Goal: Task Accomplishment & Management: Use online tool/utility

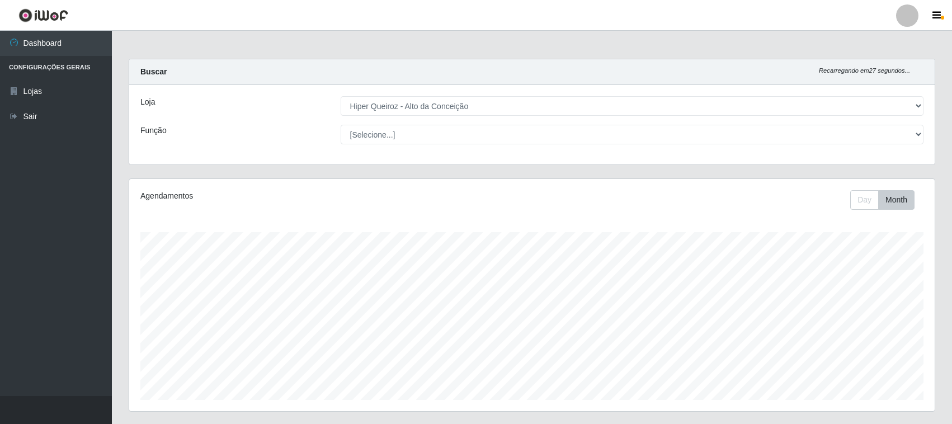
select select "515"
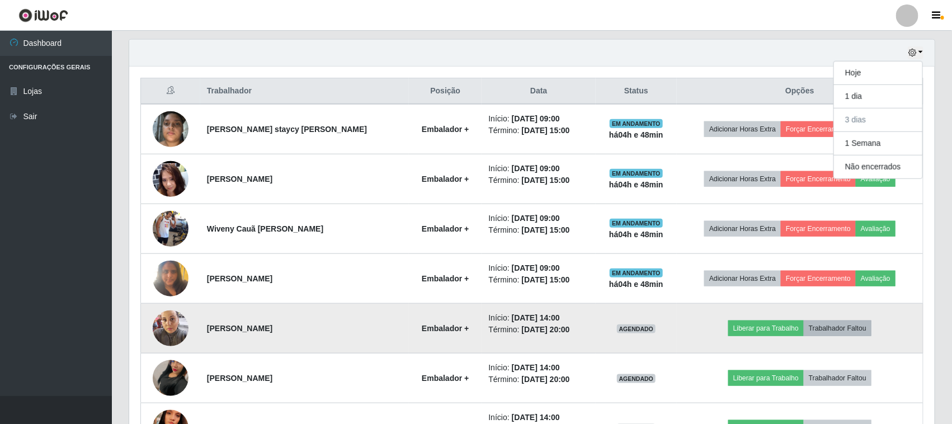
scroll to position [260, 0]
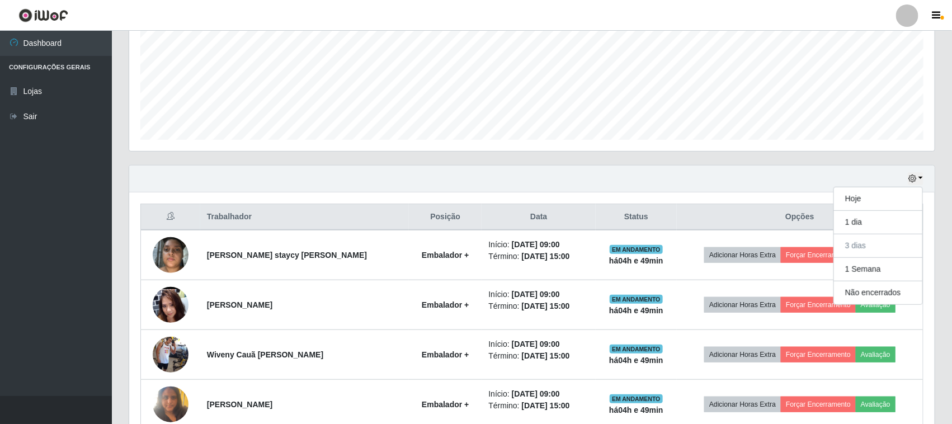
click at [765, 151] on div "Agendamentos Day Month" at bounding box center [532, 35] width 806 height 232
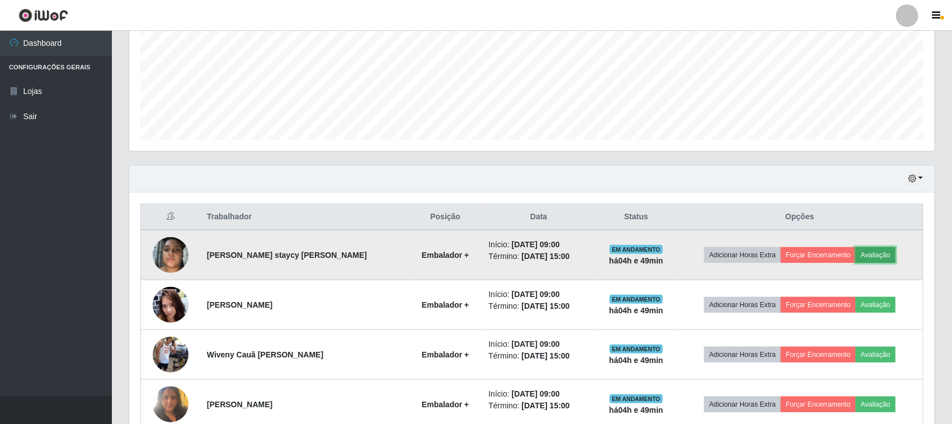
click at [888, 253] on button "Avaliação" at bounding box center [876, 255] width 40 height 16
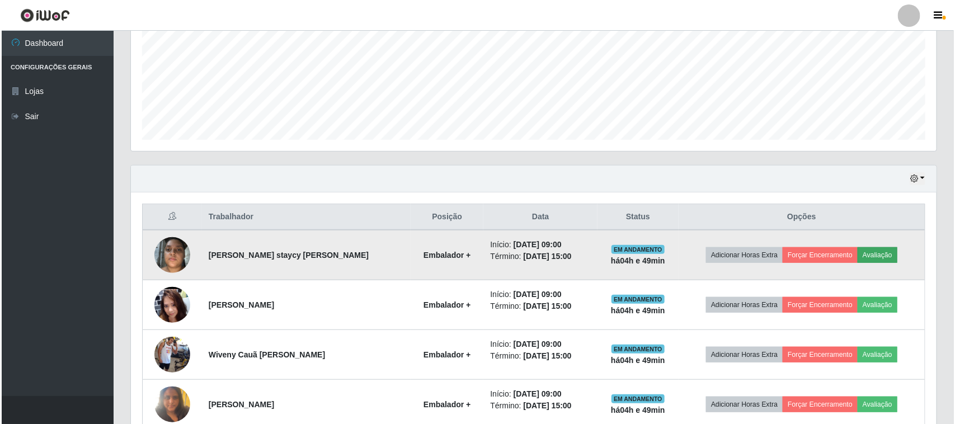
scroll to position [233, 798]
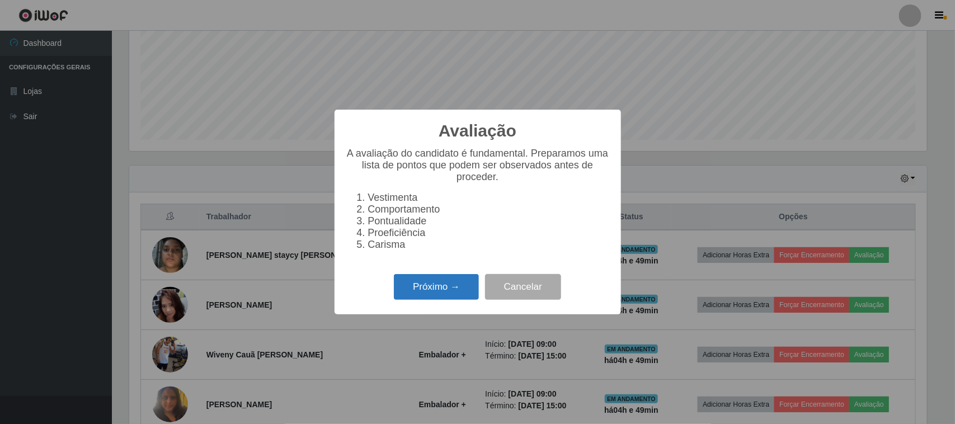
click at [445, 293] on button "Próximo →" at bounding box center [436, 287] width 85 height 26
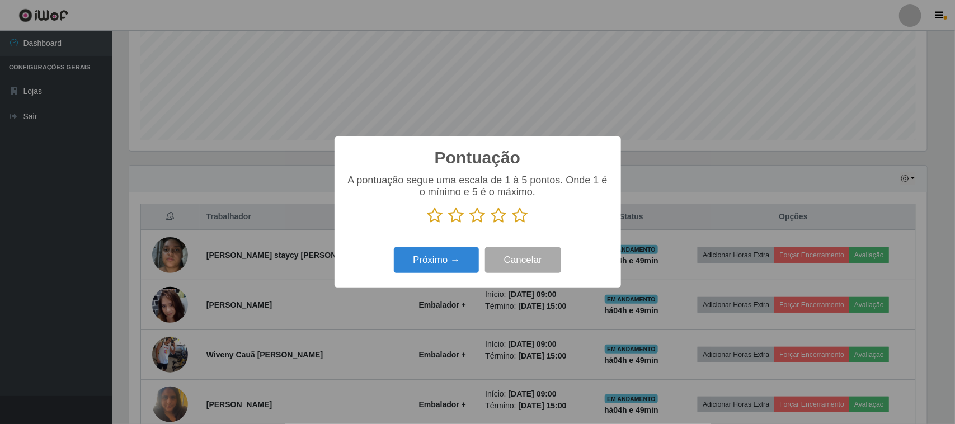
scroll to position [559259, 558692]
click at [519, 218] on icon at bounding box center [520, 215] width 16 height 17
click at [512, 224] on input "radio" at bounding box center [512, 224] width 0 height 0
click at [445, 253] on button "Próximo →" at bounding box center [436, 260] width 85 height 26
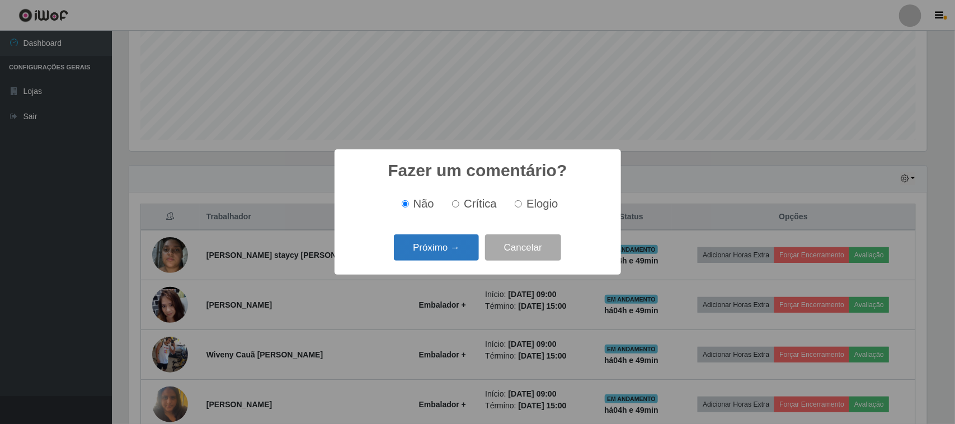
click at [459, 252] on button "Próximo →" at bounding box center [436, 247] width 85 height 26
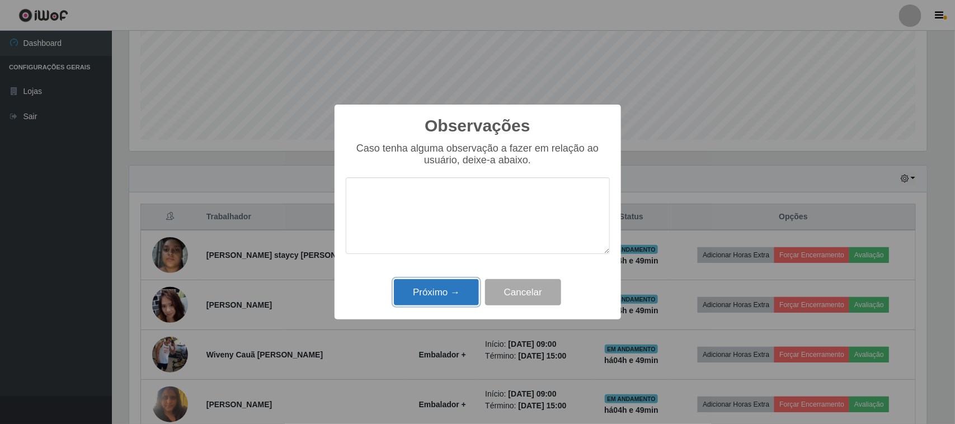
click at [443, 301] on button "Próximo →" at bounding box center [436, 292] width 85 height 26
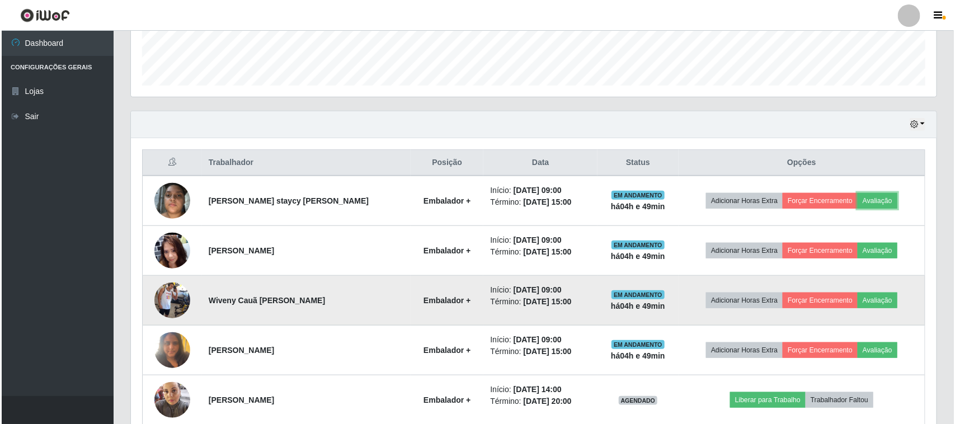
scroll to position [400, 0]
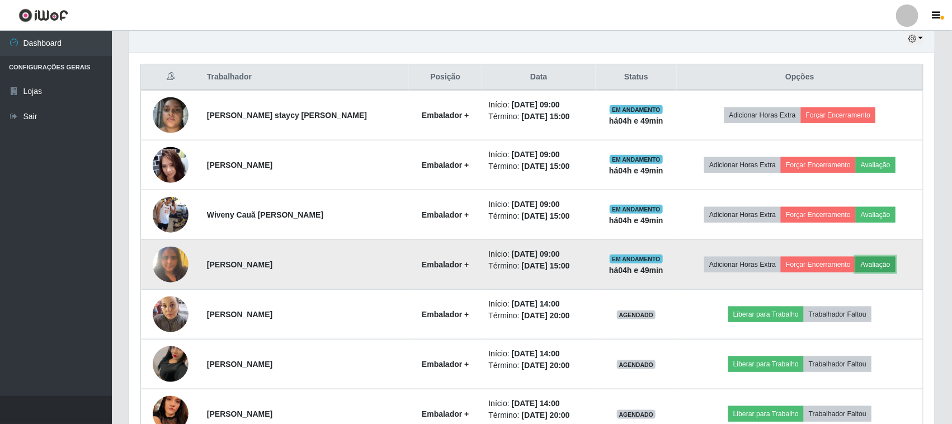
click at [882, 270] on button "Avaliação" at bounding box center [876, 265] width 40 height 16
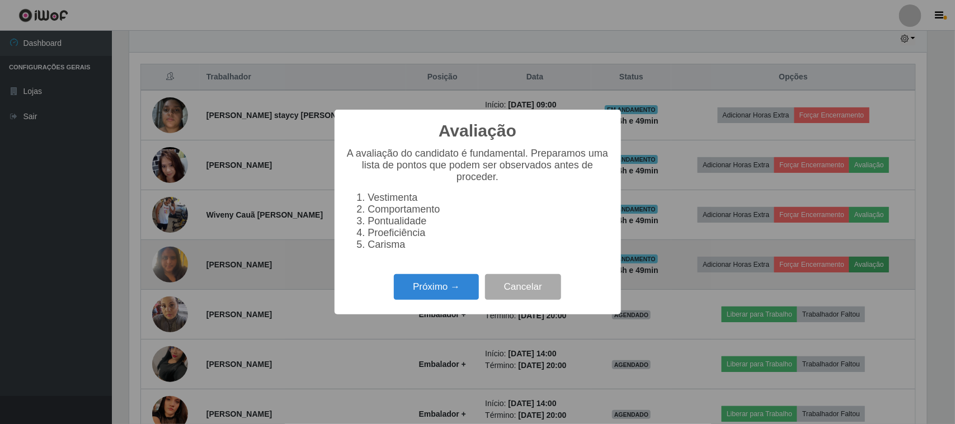
scroll to position [233, 798]
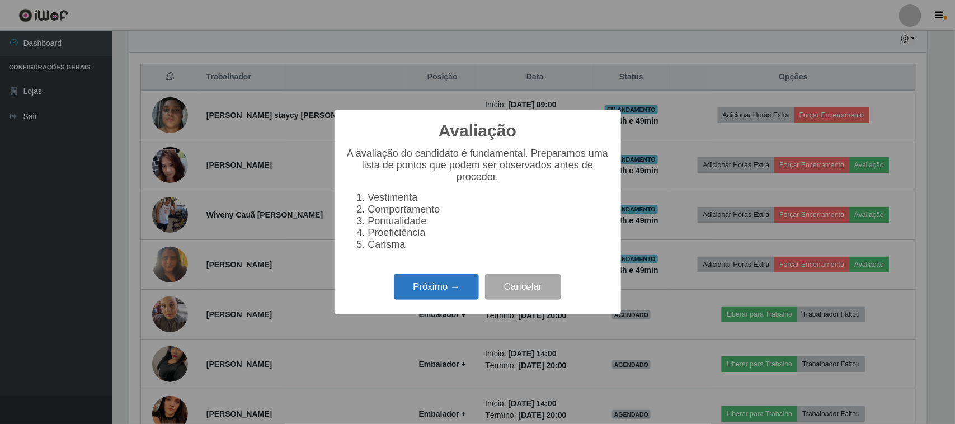
click at [458, 288] on button "Próximo →" at bounding box center [436, 287] width 85 height 26
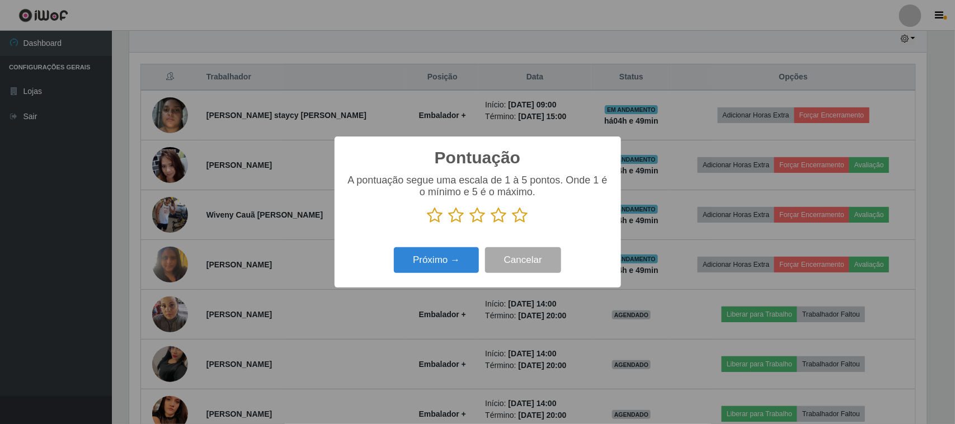
scroll to position [559259, 558692]
click at [521, 217] on icon at bounding box center [520, 215] width 16 height 17
click at [512, 224] on input "radio" at bounding box center [512, 224] width 0 height 0
click at [428, 257] on button "Próximo →" at bounding box center [436, 260] width 85 height 26
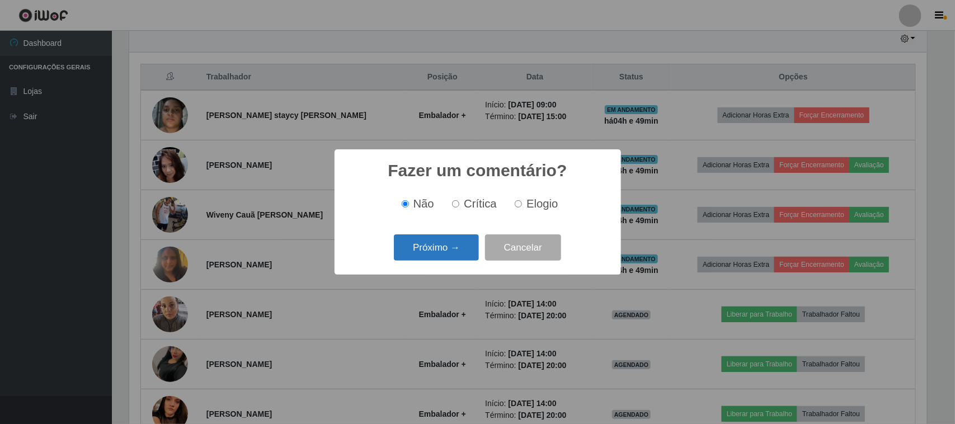
click at [434, 246] on button "Próximo →" at bounding box center [436, 247] width 85 height 26
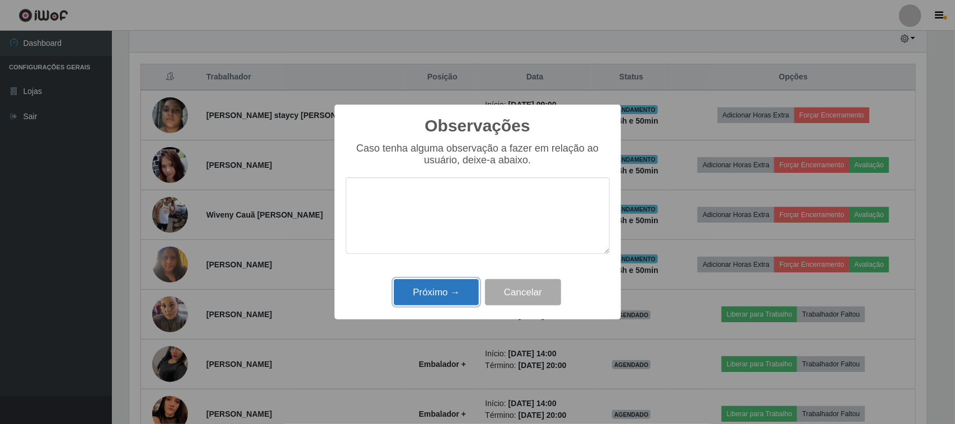
click at [439, 291] on button "Próximo →" at bounding box center [436, 292] width 85 height 26
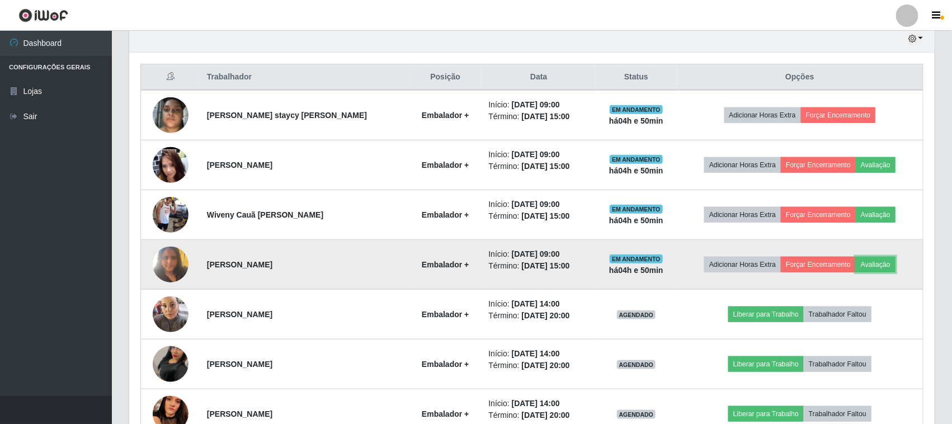
scroll to position [233, 806]
click at [887, 269] on button "Avaliação" at bounding box center [876, 265] width 40 height 16
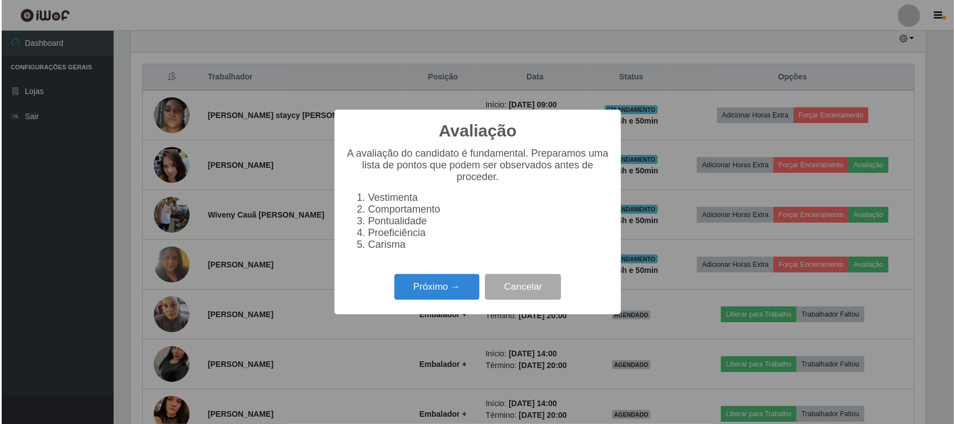
scroll to position [233, 798]
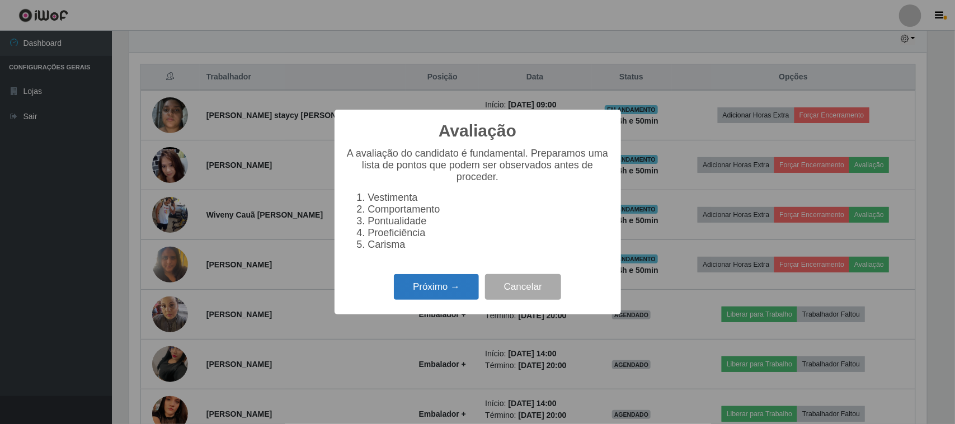
click at [455, 286] on button "Próximo →" at bounding box center [436, 287] width 85 height 26
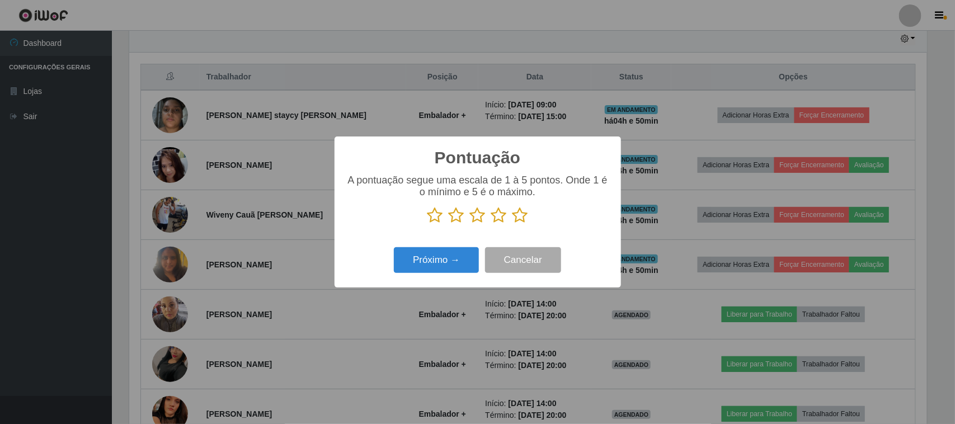
click at [522, 224] on icon at bounding box center [520, 215] width 16 height 17
click at [512, 224] on input "radio" at bounding box center [512, 224] width 0 height 0
click at [462, 264] on button "Próximo →" at bounding box center [436, 260] width 85 height 26
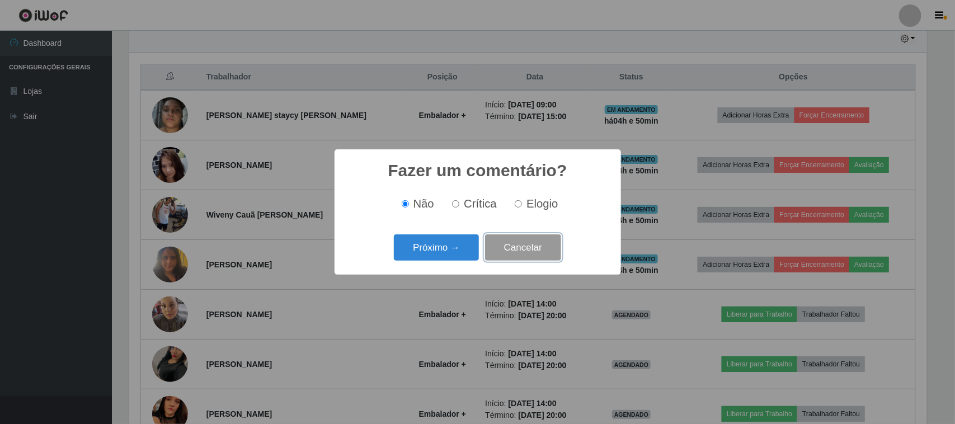
click at [527, 247] on button "Cancelar" at bounding box center [523, 247] width 76 height 26
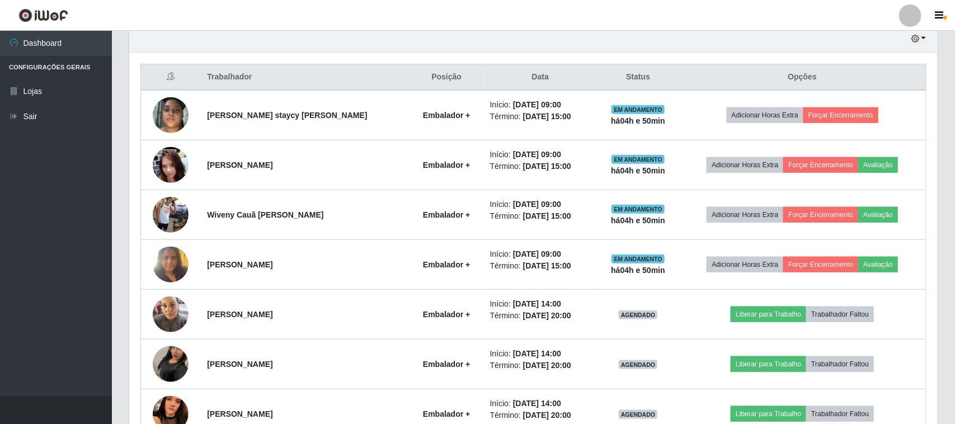
scroll to position [233, 806]
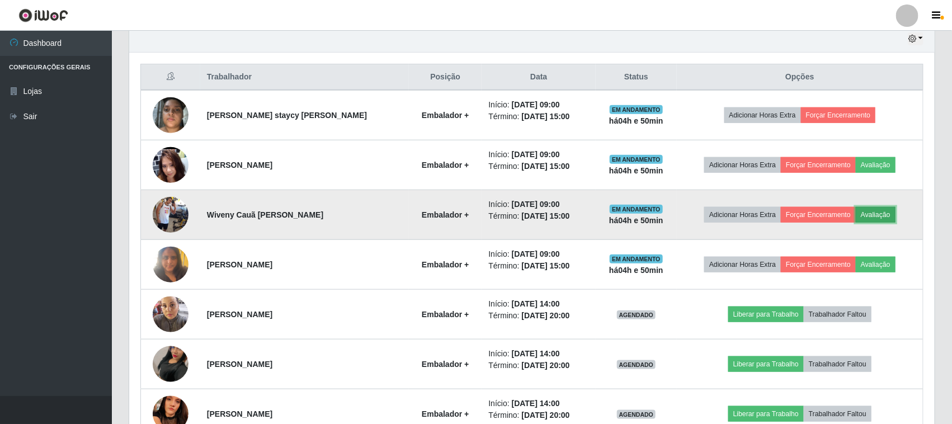
click at [882, 213] on button "Avaliação" at bounding box center [876, 215] width 40 height 16
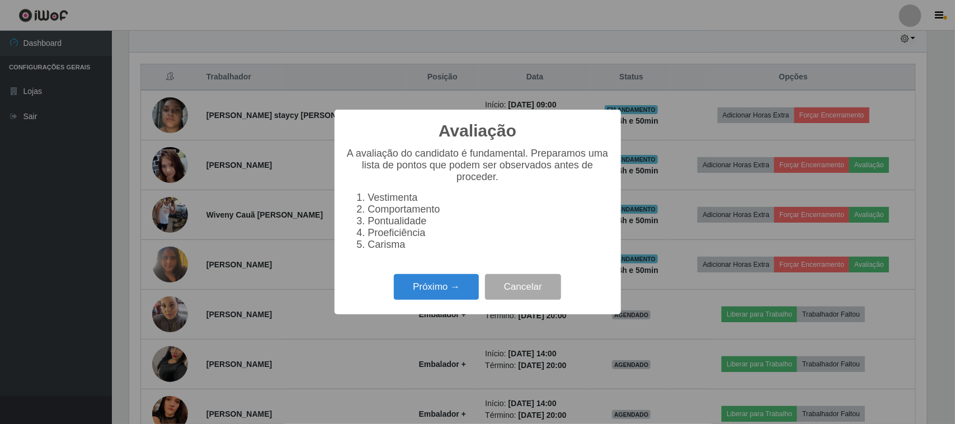
scroll to position [233, 798]
click at [424, 284] on button "Próximo →" at bounding box center [436, 287] width 85 height 26
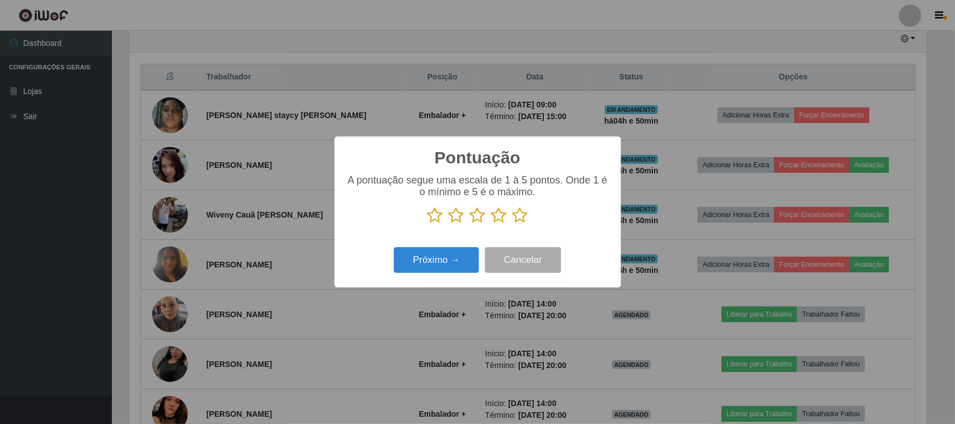
scroll to position [559259, 558692]
click at [518, 216] on icon at bounding box center [520, 215] width 16 height 17
click at [512, 224] on input "radio" at bounding box center [512, 224] width 0 height 0
click at [442, 266] on button "Próximo →" at bounding box center [436, 260] width 85 height 26
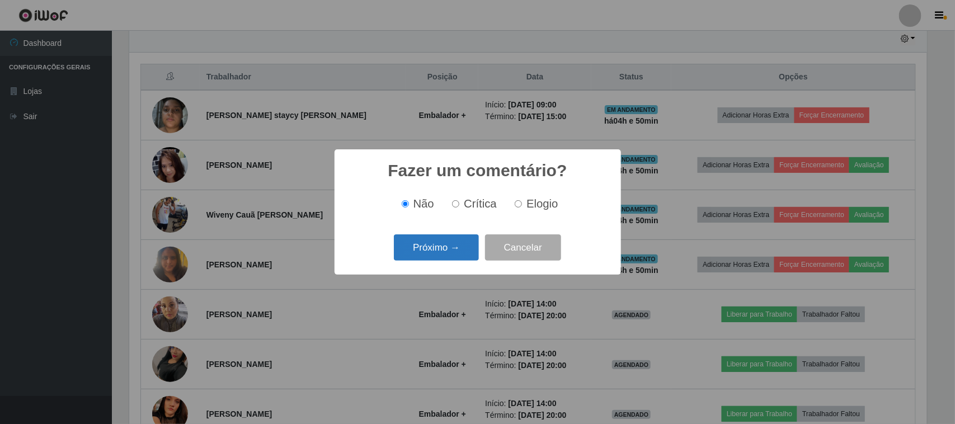
click at [450, 256] on button "Próximo →" at bounding box center [436, 247] width 85 height 26
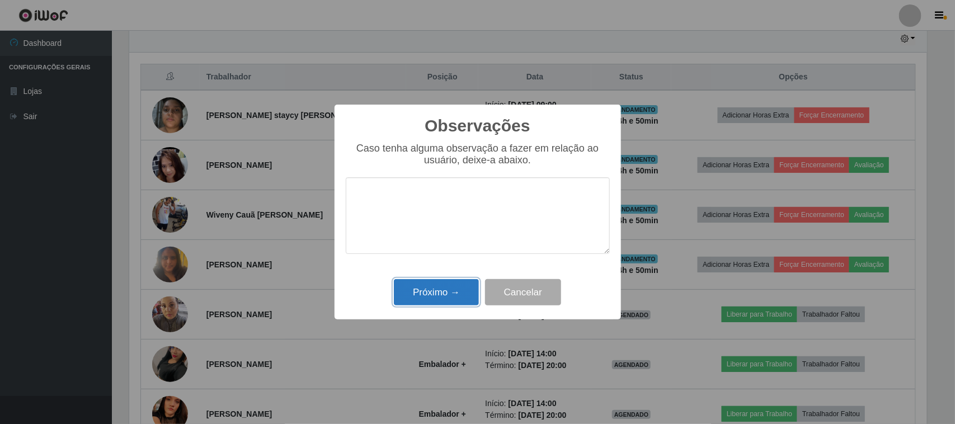
click at [459, 289] on button "Próximo →" at bounding box center [436, 292] width 85 height 26
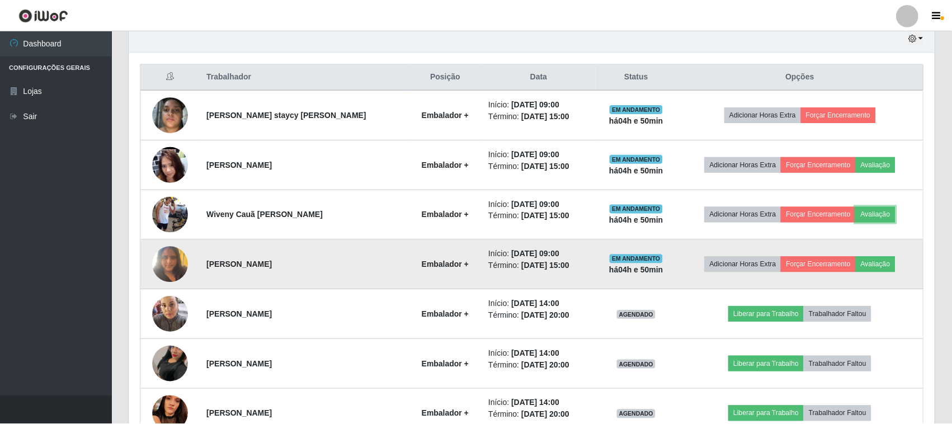
scroll to position [233, 806]
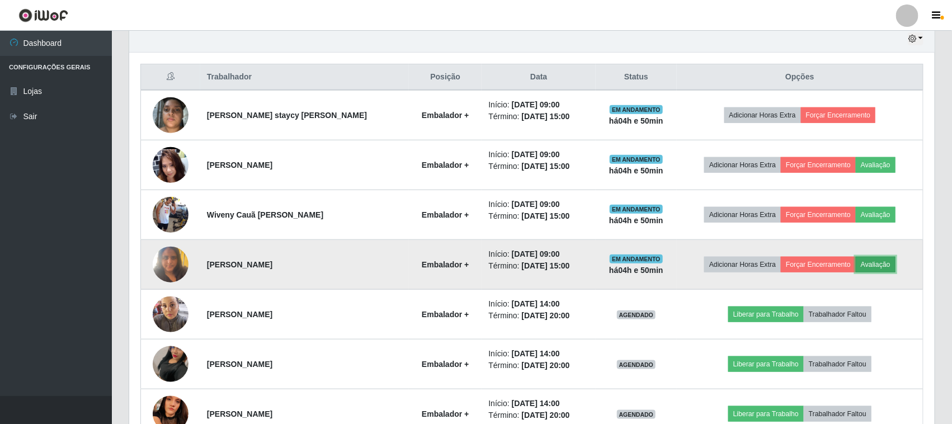
click at [881, 267] on button "Avaliação" at bounding box center [876, 265] width 40 height 16
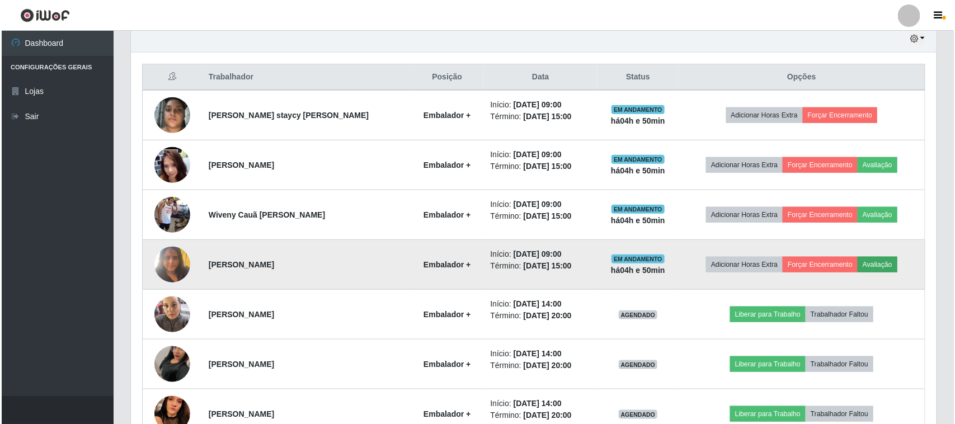
scroll to position [233, 798]
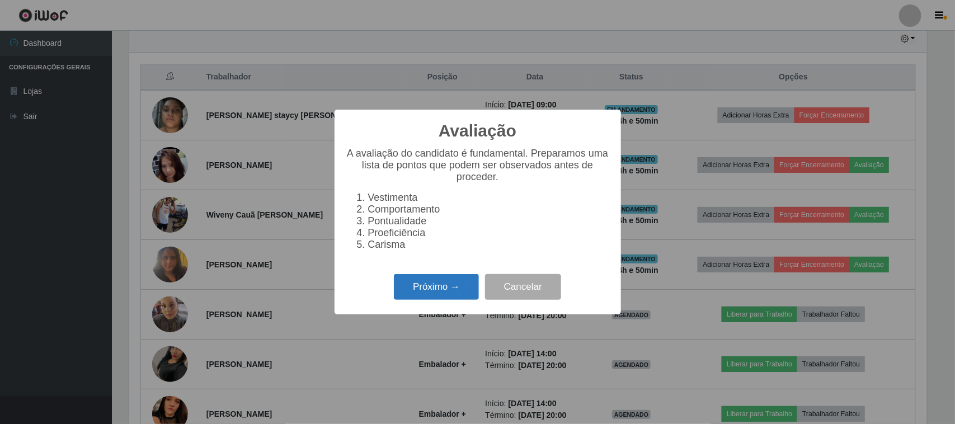
click at [444, 300] on button "Próximo →" at bounding box center [436, 287] width 85 height 26
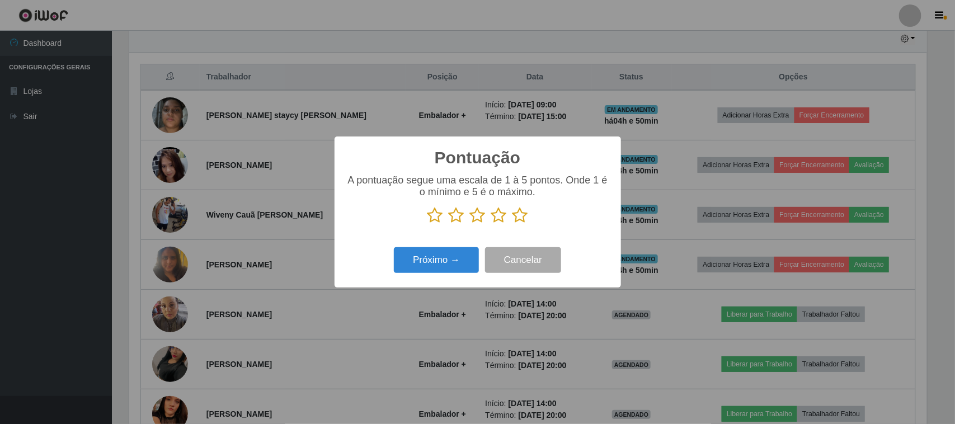
scroll to position [559259, 558692]
drag, startPoint x: 521, startPoint y: 218, endPoint x: 476, endPoint y: 250, distance: 55.6
click at [519, 218] on icon at bounding box center [520, 215] width 16 height 17
click at [512, 224] on input "radio" at bounding box center [512, 224] width 0 height 0
click at [469, 253] on button "Próximo →" at bounding box center [436, 260] width 85 height 26
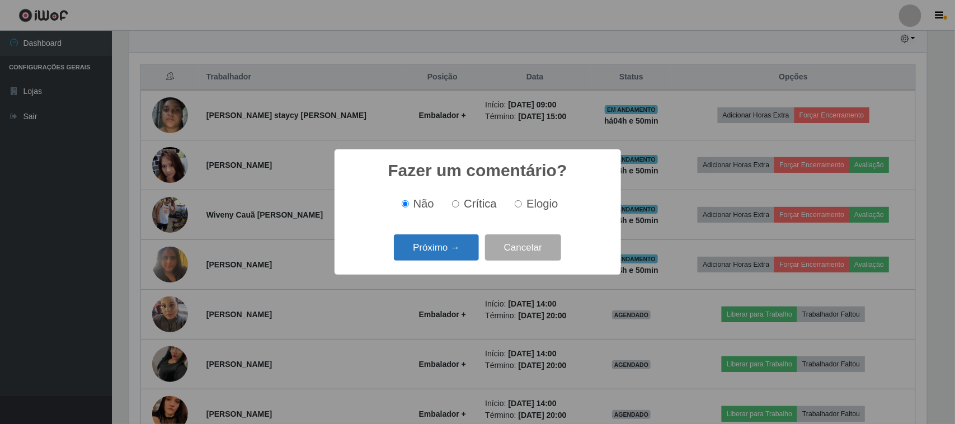
click at [452, 253] on button "Próximo →" at bounding box center [436, 247] width 85 height 26
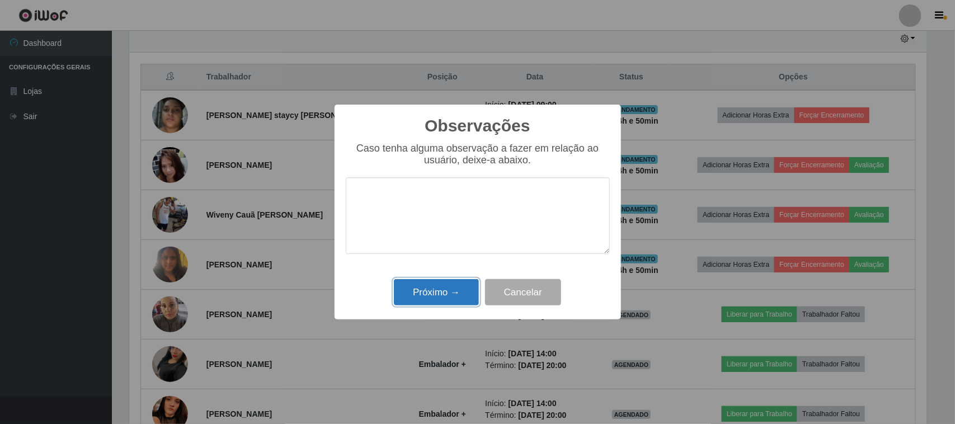
click at [455, 302] on button "Próximo →" at bounding box center [436, 292] width 85 height 26
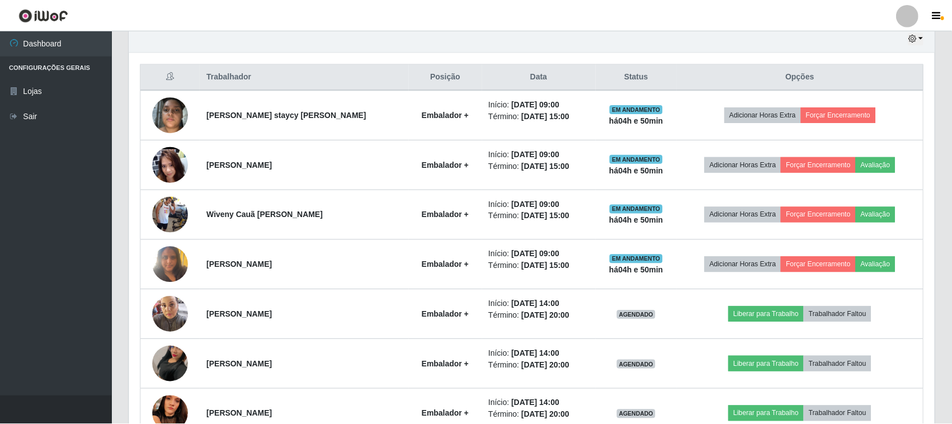
scroll to position [233, 806]
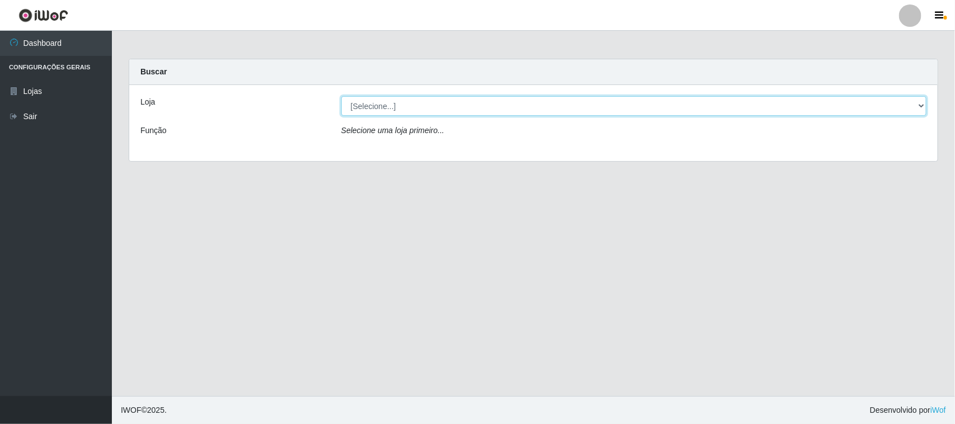
click at [413, 112] on select "[Selecione...] Hiper Queiroz - Alto da Conceição" at bounding box center [633, 106] width 585 height 20
select select "515"
click at [341, 96] on select "[Selecione...] Hiper Queiroz - Alto da Conceição" at bounding box center [633, 106] width 585 height 20
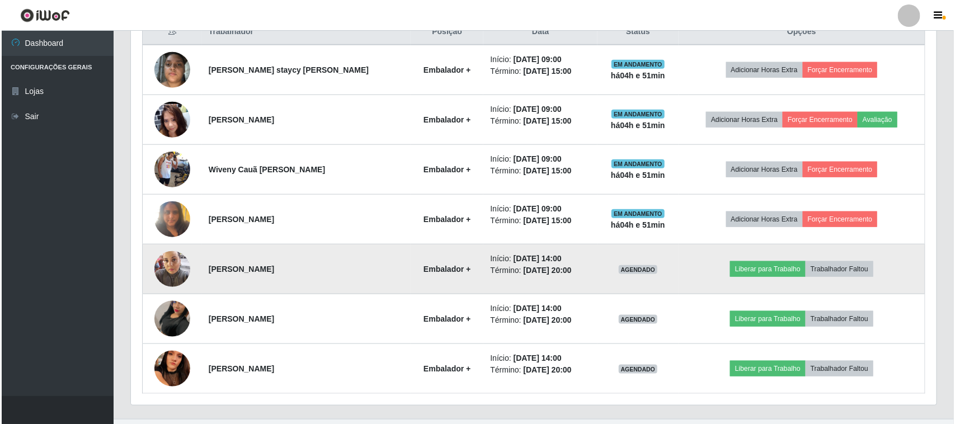
scroll to position [470, 0]
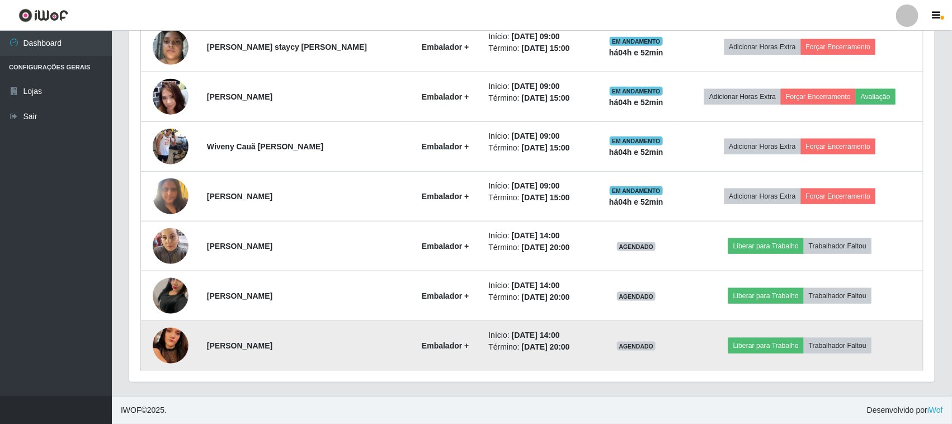
click at [172, 346] on img at bounding box center [171, 345] width 36 height 79
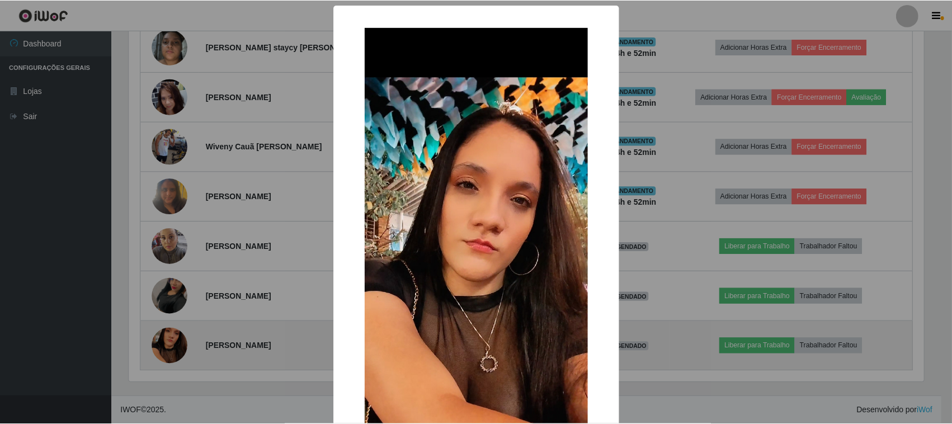
scroll to position [233, 798]
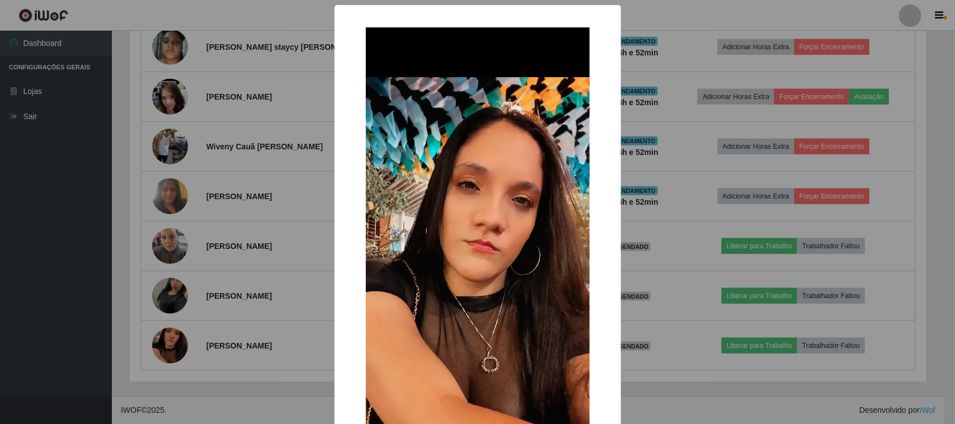
click at [238, 375] on div "× OK Cancel" at bounding box center [477, 212] width 955 height 424
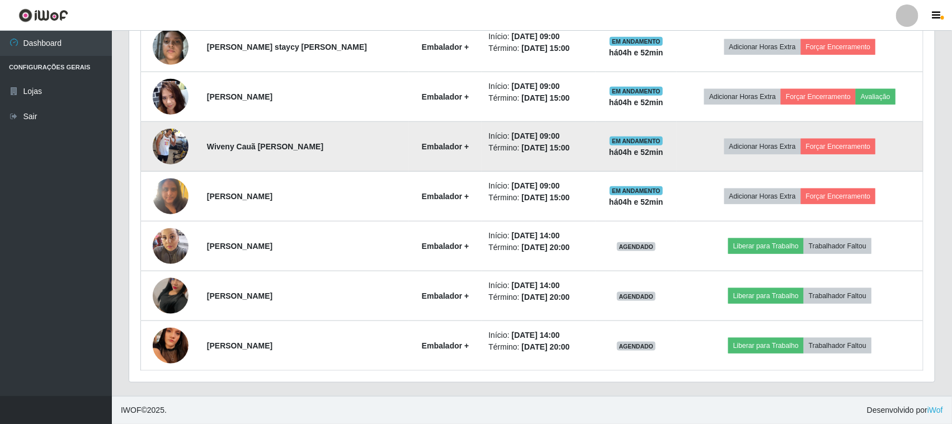
scroll to position [233, 806]
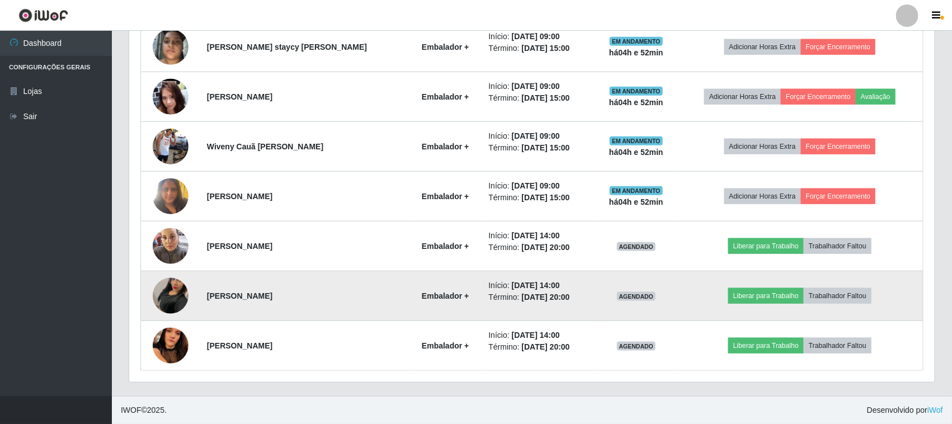
click at [163, 290] on img at bounding box center [171, 296] width 36 height 64
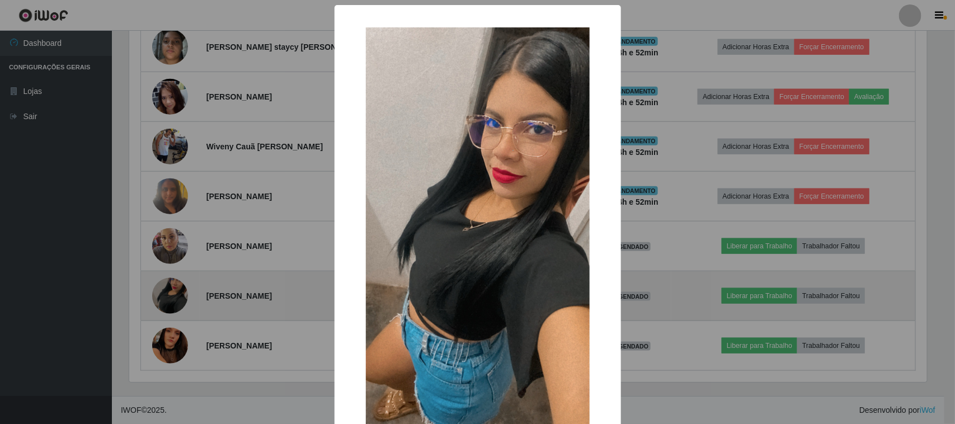
click at [163, 290] on div "× OK Cancel" at bounding box center [477, 212] width 955 height 424
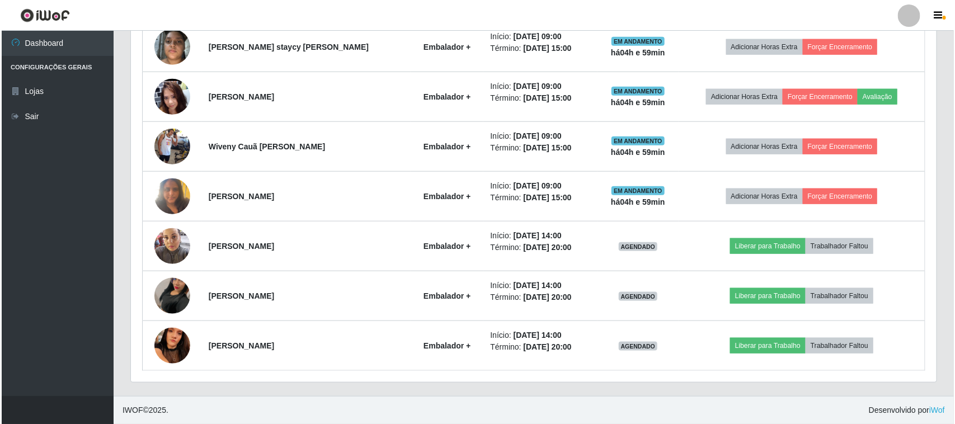
scroll to position [470, 0]
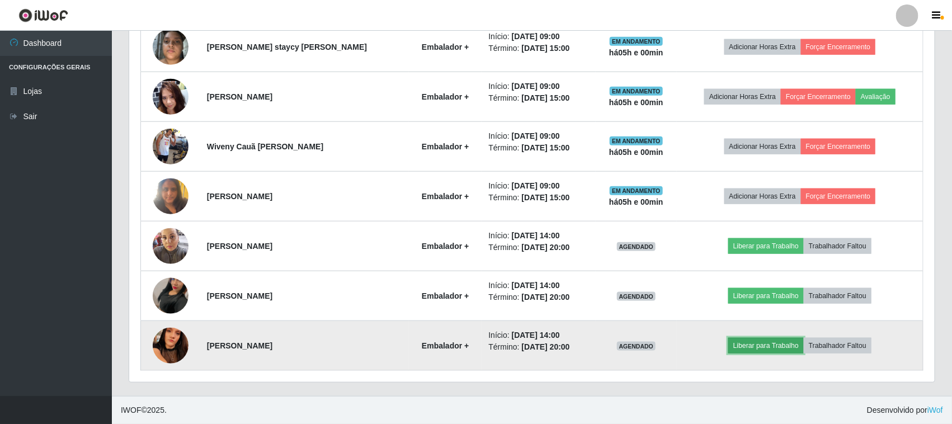
click at [759, 350] on button "Liberar para Trabalho" at bounding box center [766, 346] width 76 height 16
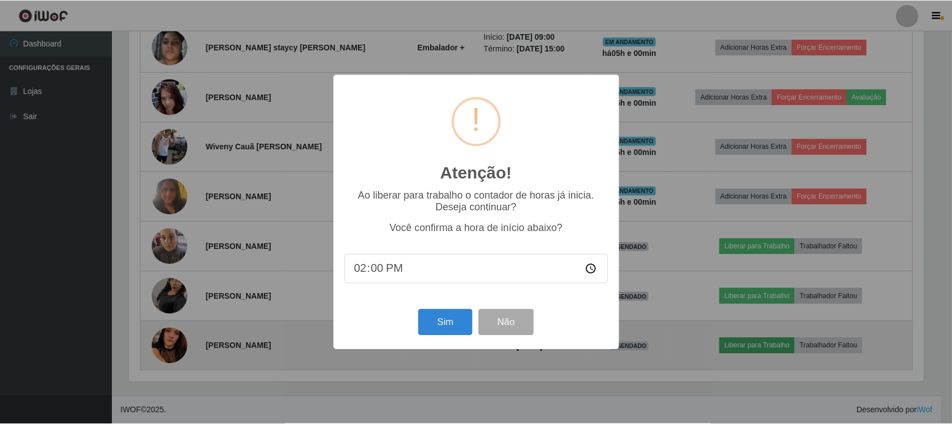
scroll to position [233, 798]
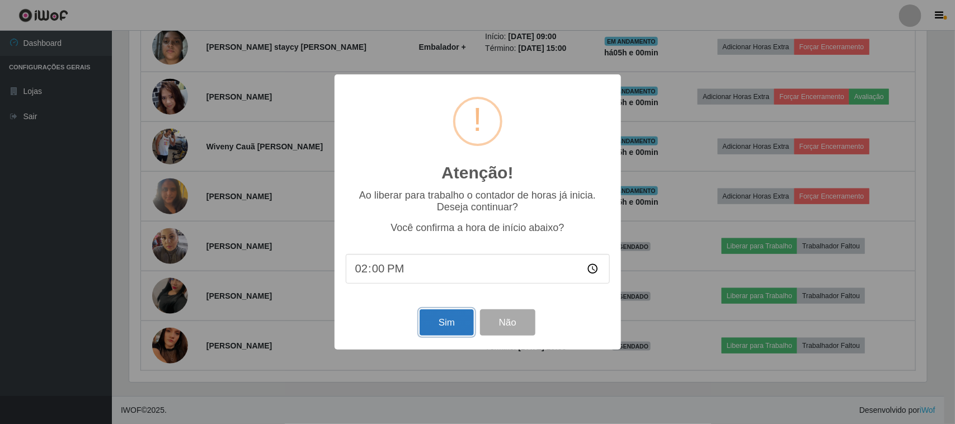
click at [443, 321] on button "Sim" at bounding box center [447, 322] width 54 height 26
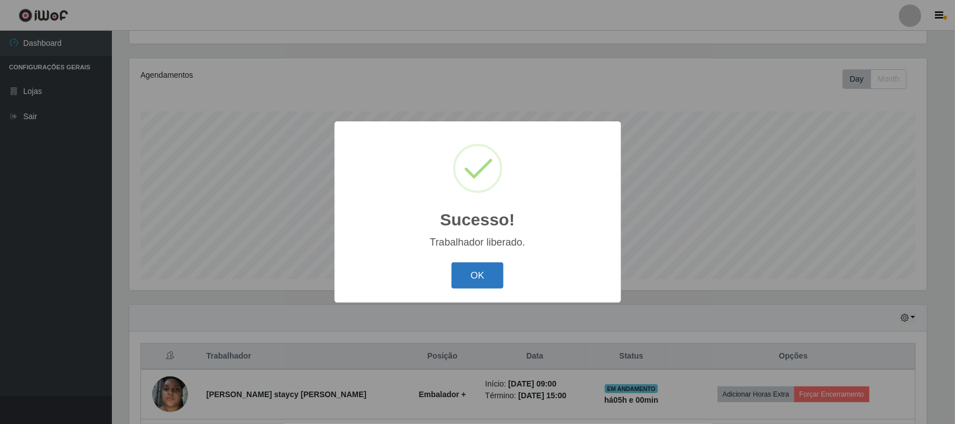
click at [474, 283] on button "OK" at bounding box center [478, 275] width 52 height 26
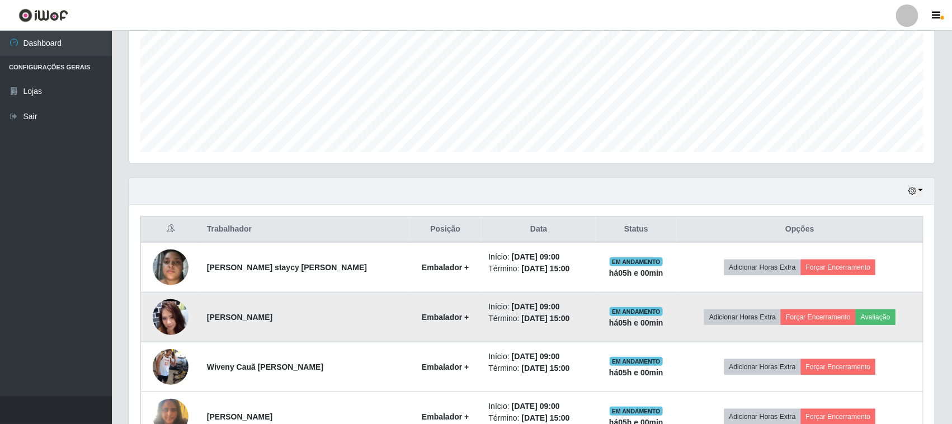
scroll to position [470, 0]
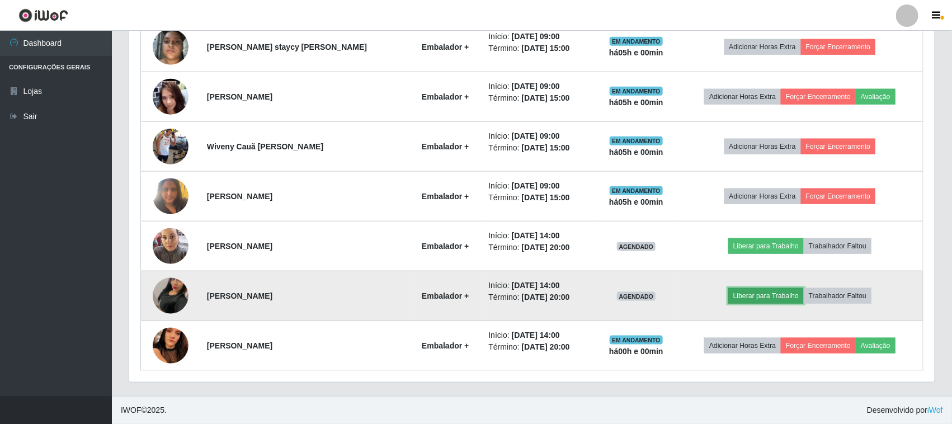
click at [762, 297] on button "Liberar para Trabalho" at bounding box center [766, 296] width 76 height 16
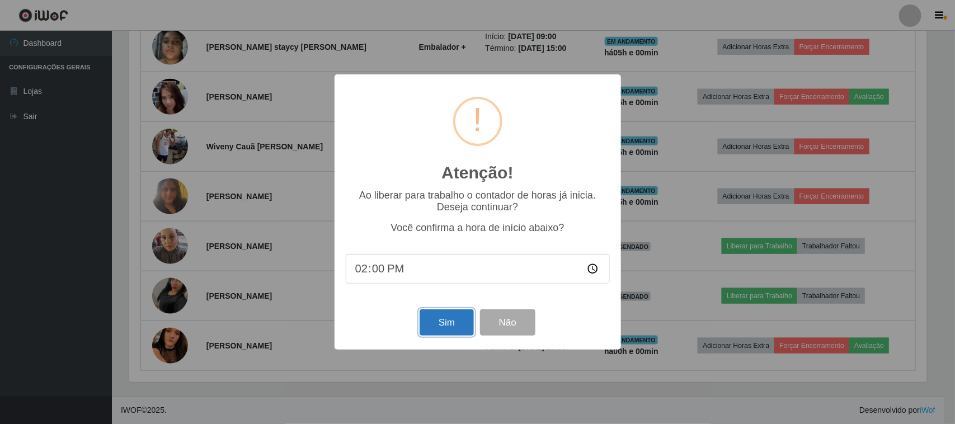
click at [434, 326] on button "Sim" at bounding box center [447, 322] width 54 height 26
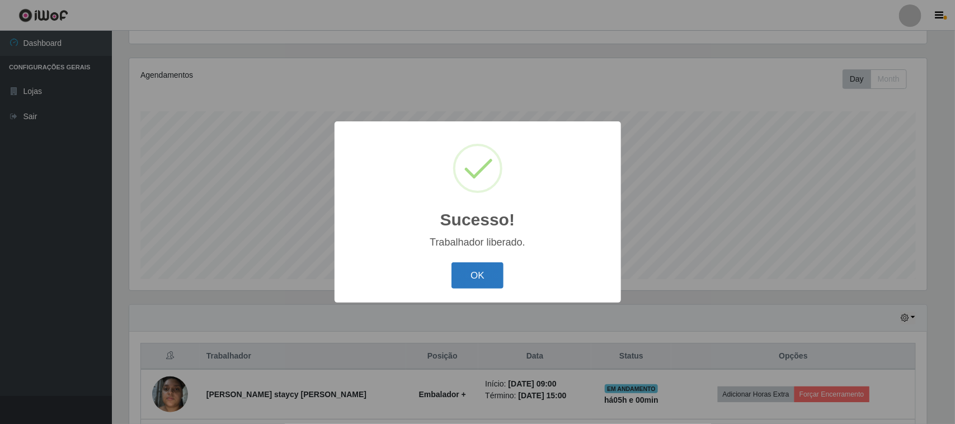
click at [485, 271] on button "OK" at bounding box center [478, 275] width 52 height 26
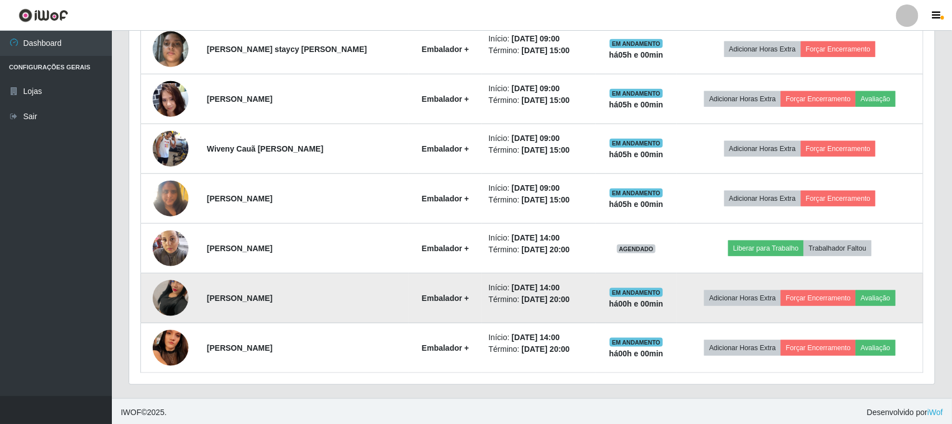
scroll to position [470, 0]
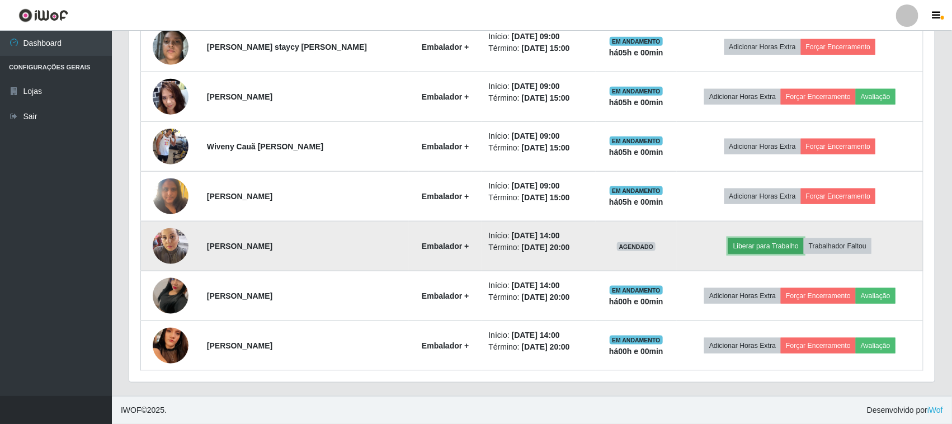
click at [742, 247] on button "Liberar para Trabalho" at bounding box center [766, 246] width 76 height 16
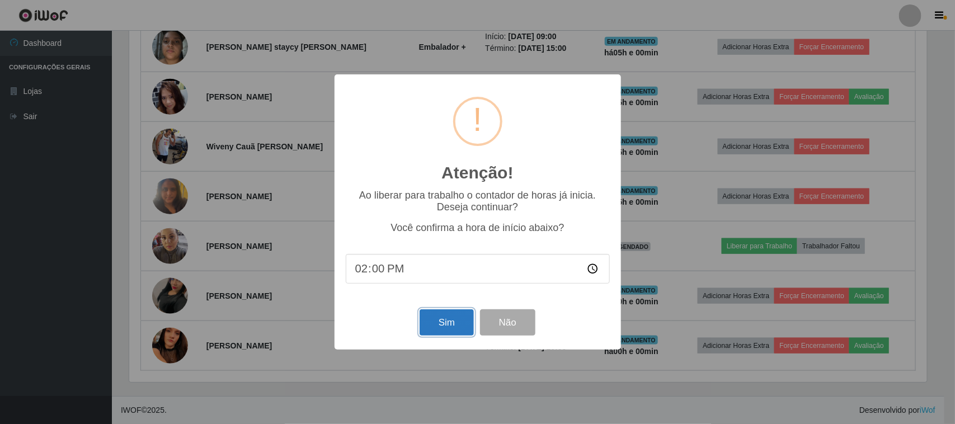
click at [440, 322] on button "Sim" at bounding box center [447, 322] width 54 height 26
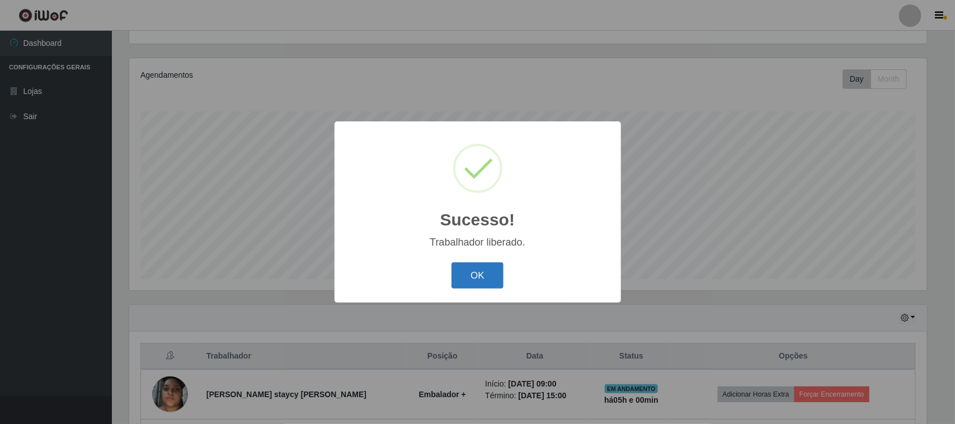
click at [467, 275] on button "OK" at bounding box center [478, 275] width 52 height 26
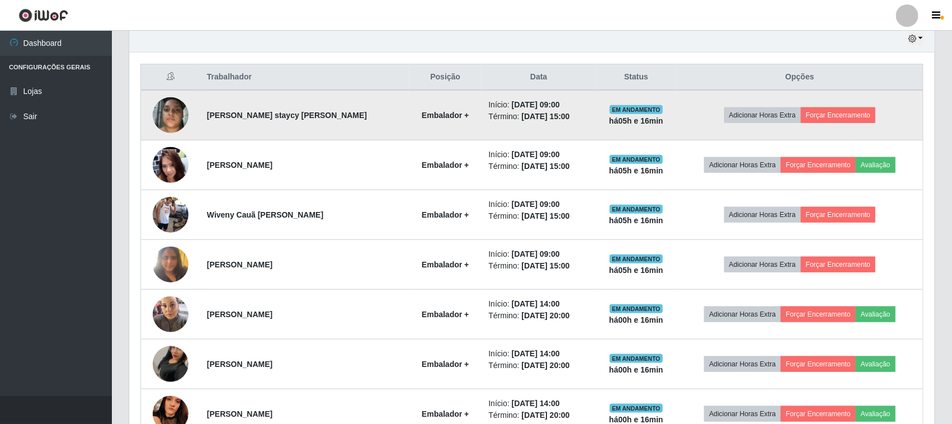
scroll to position [470, 0]
